Goal: Obtain resource: Download file/media

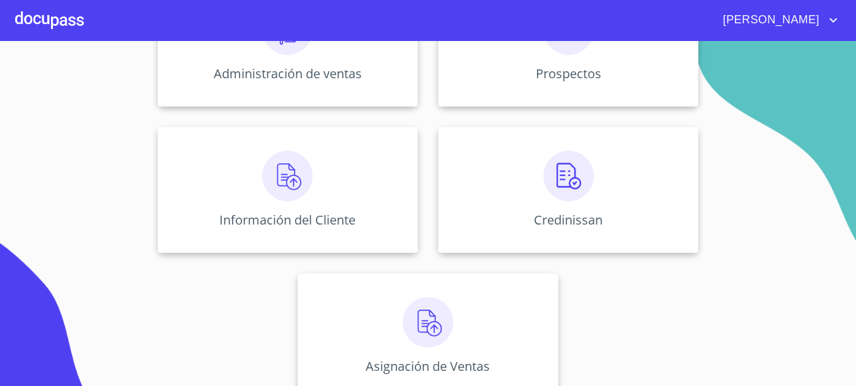
scroll to position [248, 0]
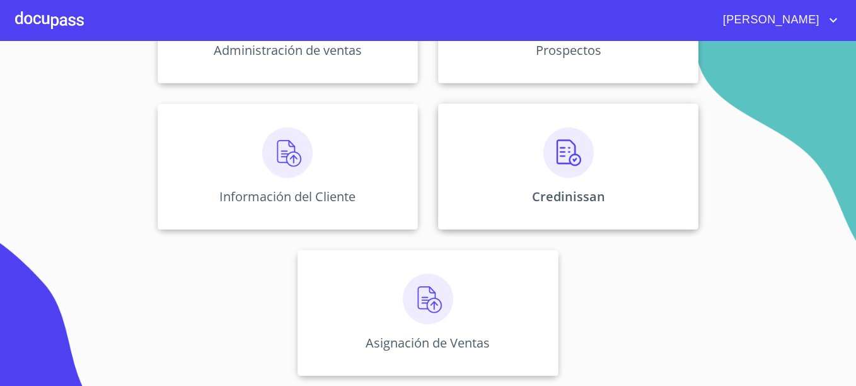
click at [597, 163] on div "Credinissan" at bounding box center [568, 166] width 260 height 126
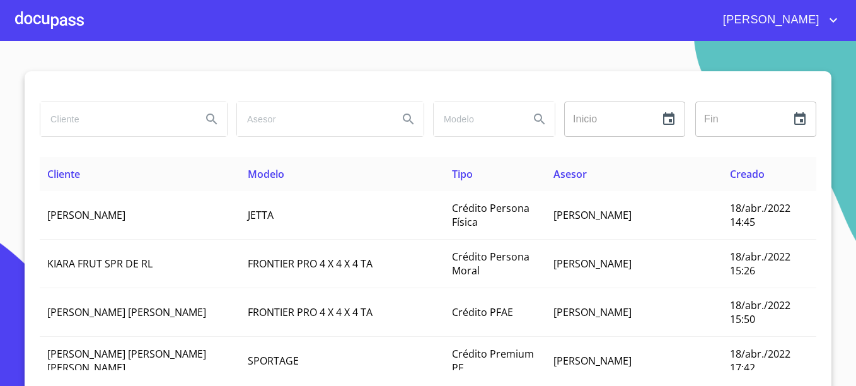
click at [103, 116] on input "search" at bounding box center [115, 119] width 151 height 34
type input "[PERSON_NAME]"
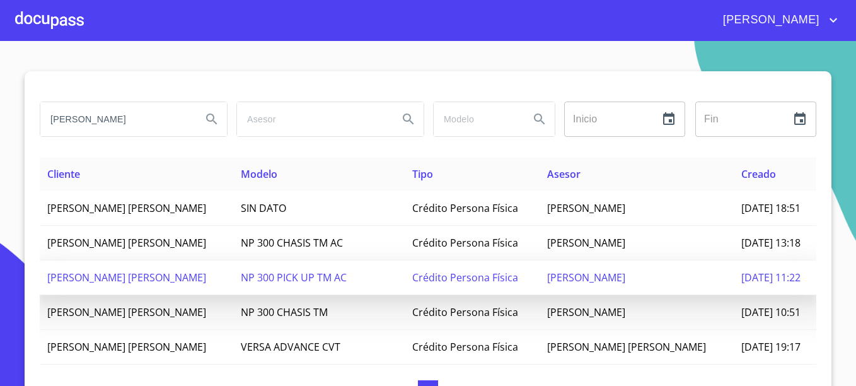
scroll to position [49, 0]
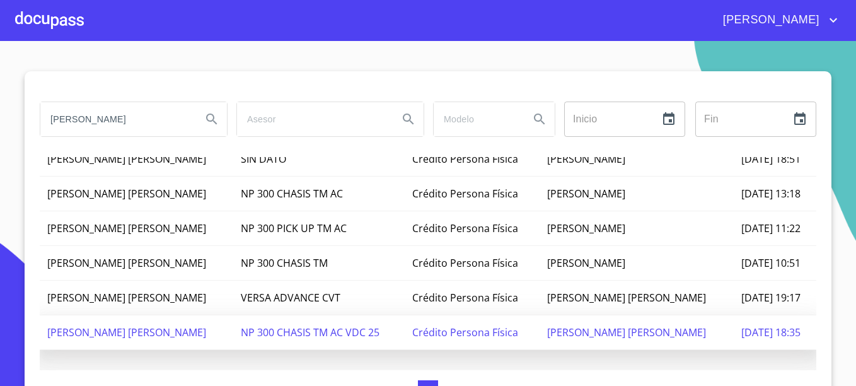
click at [233, 329] on td "[PERSON_NAME] [PERSON_NAME]" at bounding box center [136, 332] width 193 height 35
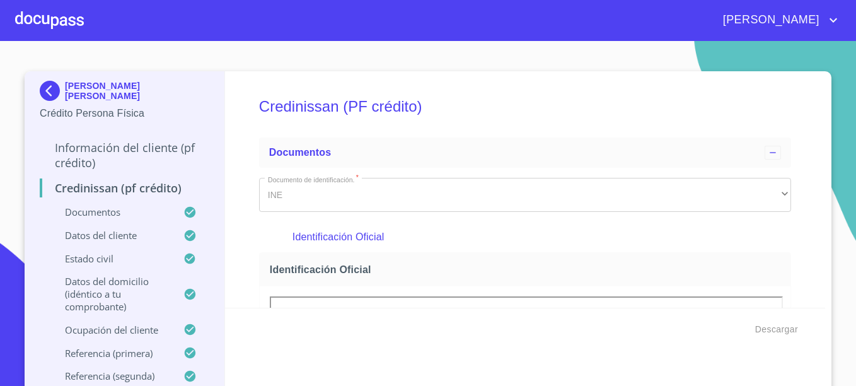
click at [80, 89] on p "[PERSON_NAME] [PERSON_NAME]" at bounding box center [137, 91] width 144 height 20
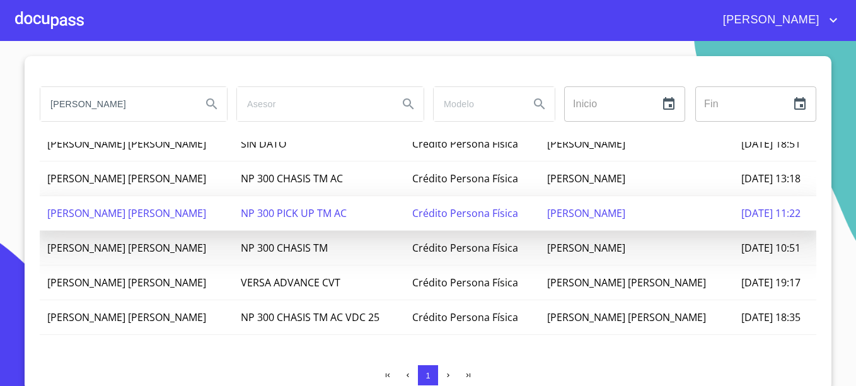
scroll to position [20, 0]
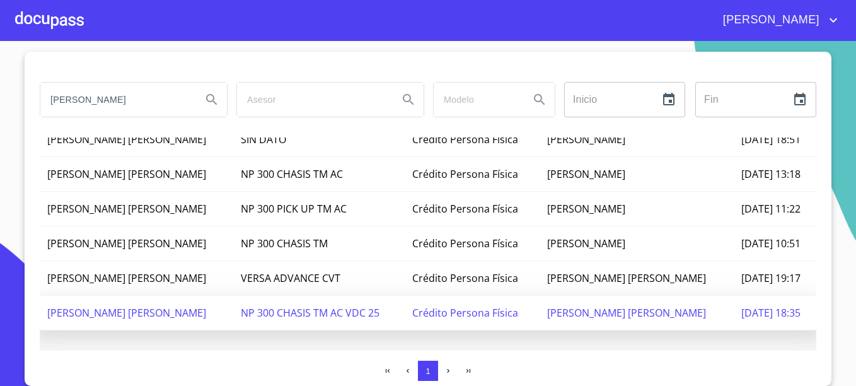
click at [107, 309] on span "[PERSON_NAME] [PERSON_NAME]" at bounding box center [126, 313] width 159 height 14
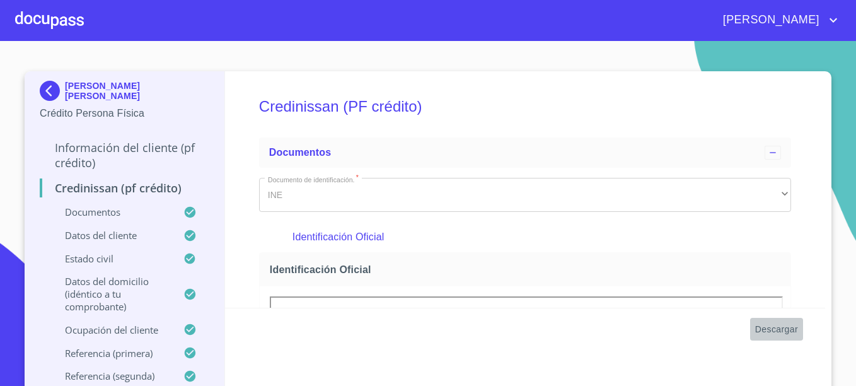
click at [755, 326] on span "Descargar" at bounding box center [776, 329] width 43 height 16
click at [103, 91] on p "[PERSON_NAME] [PERSON_NAME]" at bounding box center [137, 91] width 144 height 20
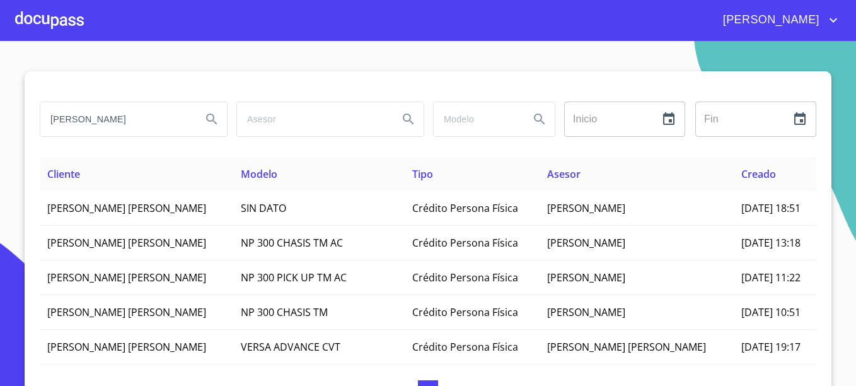
drag, startPoint x: 124, startPoint y: 114, endPoint x: 10, endPoint y: 118, distance: 114.1
click at [10, 118] on section "[PERSON_NAME] ​ Fin ​ Cliente Modelo Tipo Asesor Creado [PERSON_NAME] [PERSON_N…" at bounding box center [428, 213] width 856 height 345
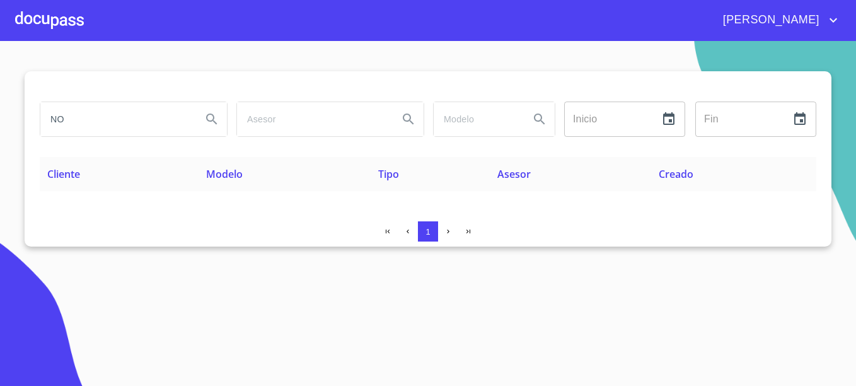
type input "N"
type input "[PERSON_NAME] [PERSON_NAME]"
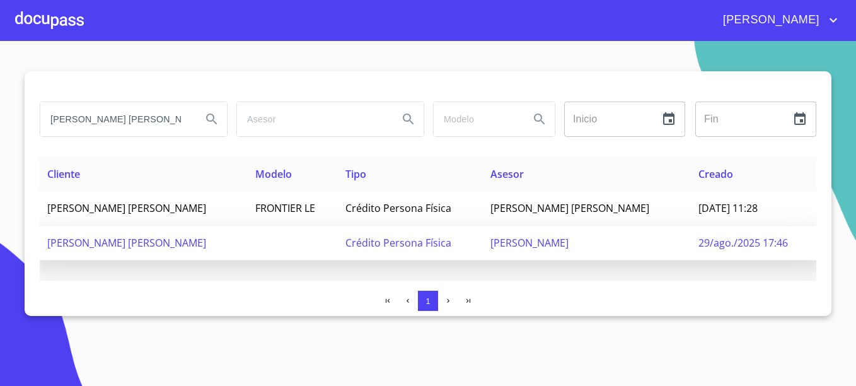
click at [128, 248] on span "[PERSON_NAME] [PERSON_NAME]" at bounding box center [126, 243] width 159 height 14
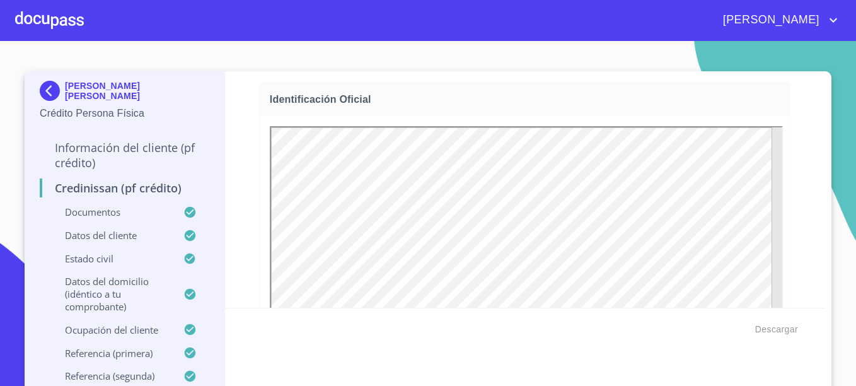
scroll to position [189, 0]
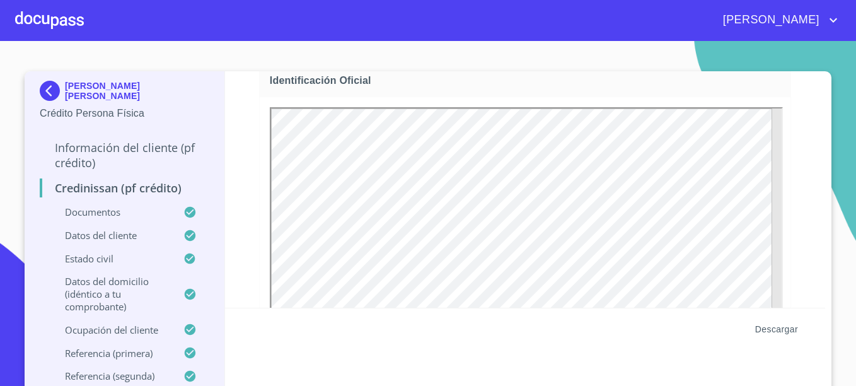
click at [770, 327] on span "Descargar" at bounding box center [776, 329] width 43 height 16
